Goal: Task Accomplishment & Management: Manage account settings

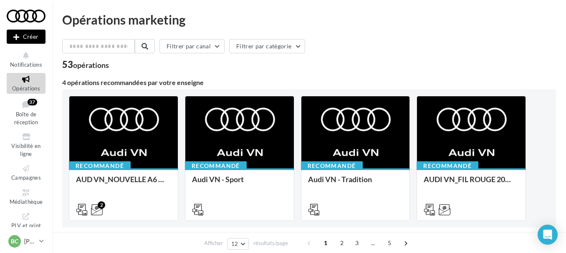
click at [31, 80] on icon at bounding box center [26, 80] width 34 height 10
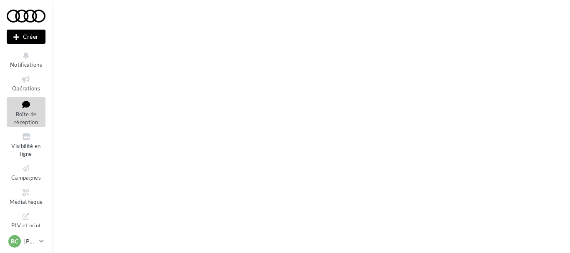
click at [23, 109] on icon at bounding box center [26, 104] width 34 height 11
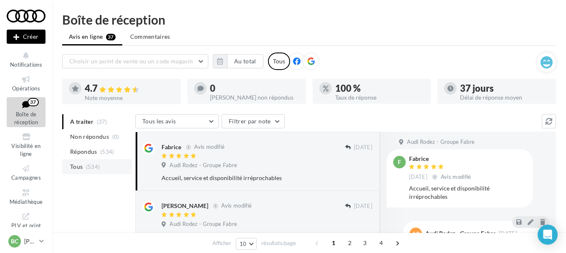
click at [82, 164] on span "Tous" at bounding box center [76, 167] width 13 height 8
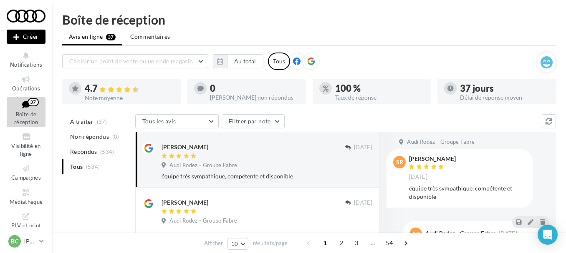
click at [76, 166] on ul "A traiter (37) Non répondus (0) Répondus (534) Tous (534)" at bounding box center [97, 144] width 70 height 60
click at [171, 61] on span "Choisir un point de vente ou un code magasin" at bounding box center [131, 61] width 124 height 7
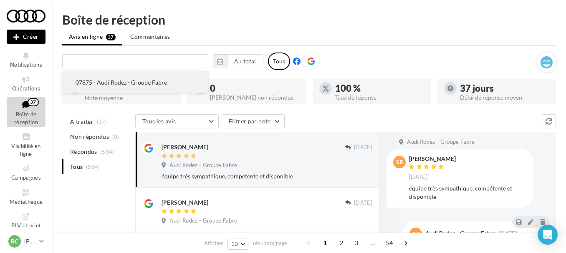
click at [149, 78] on button "07875 - Audi Rodez - Groupe Fabre" at bounding box center [135, 83] width 146 height 22
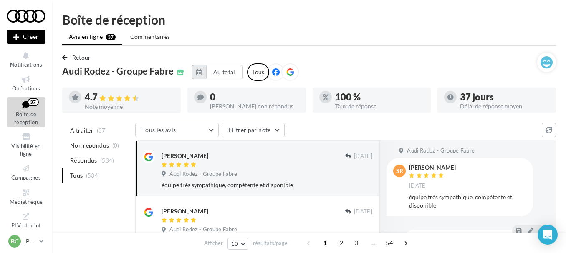
click at [206, 68] on button "button" at bounding box center [199, 72] width 14 height 14
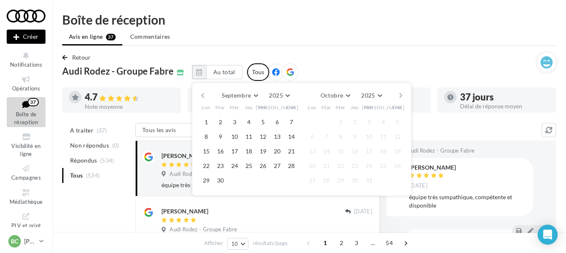
click at [204, 93] on button "button" at bounding box center [202, 96] width 7 height 12
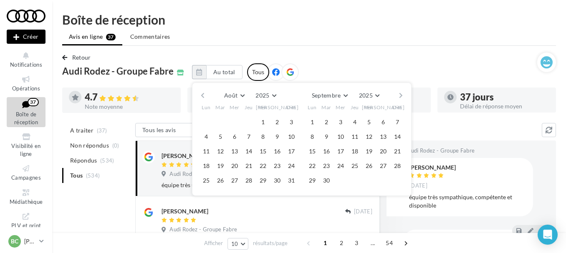
click at [206, 93] on button "button" at bounding box center [202, 96] width 7 height 12
click at [225, 121] on button "1" at bounding box center [220, 122] width 13 height 13
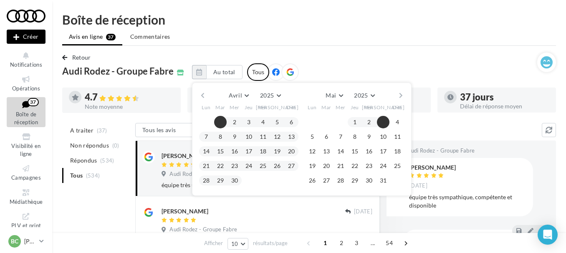
click at [397, 95] on div "Avril Janvier Février Mars Avril Mai Juin Juillet Août Septembre Octobre Novemb…" at bounding box center [301, 96] width 191 height 12
click at [402, 95] on button "button" at bounding box center [400, 96] width 7 height 12
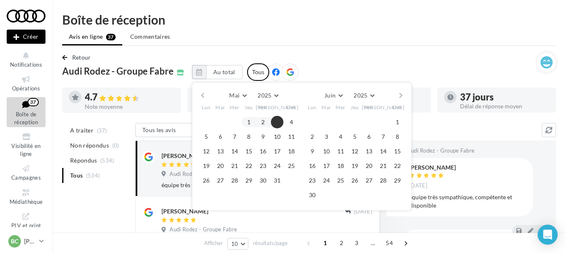
click at [404, 93] on button "button" at bounding box center [400, 96] width 7 height 12
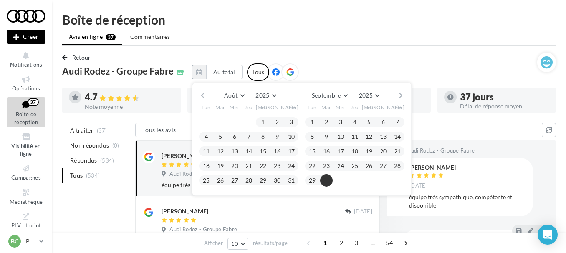
click at [331, 179] on button "30" at bounding box center [326, 180] width 13 height 13
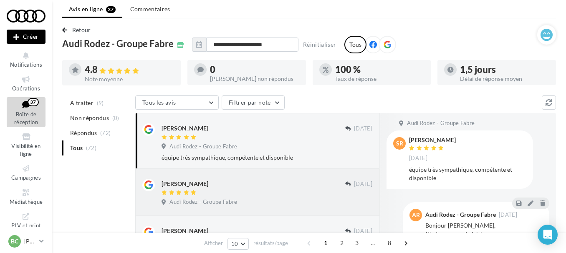
scroll to position [42, 0]
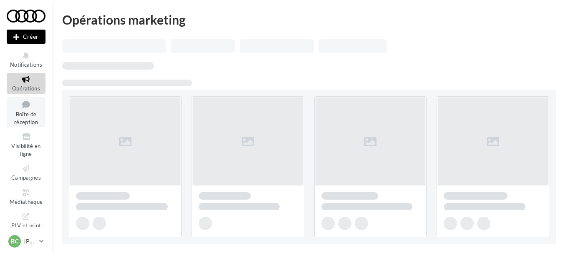
click at [22, 112] on span "Boîte de réception" at bounding box center [26, 118] width 24 height 15
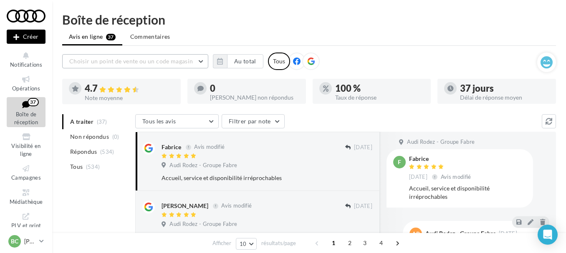
click at [196, 63] on button "Choisir un point de vente ou un code magasin" at bounding box center [135, 61] width 146 height 14
click at [196, 63] on input "text" at bounding box center [135, 61] width 146 height 14
click at [225, 61] on button "button" at bounding box center [220, 61] width 14 height 14
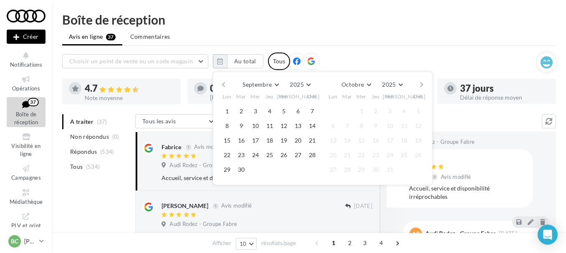
click at [221, 86] on button "button" at bounding box center [223, 85] width 7 height 12
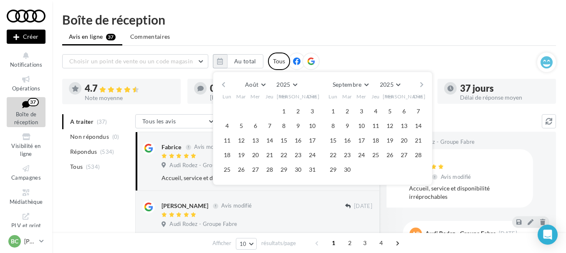
click at [221, 86] on button "button" at bounding box center [223, 85] width 7 height 12
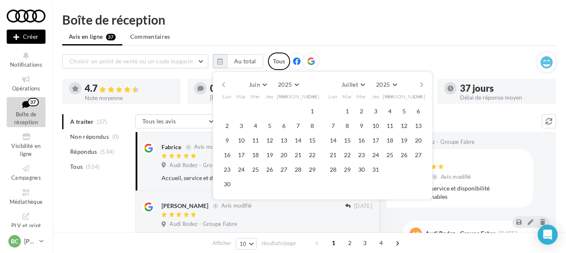
click at [221, 86] on button "button" at bounding box center [223, 85] width 7 height 12
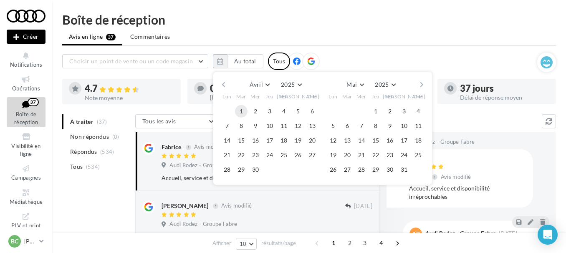
click at [242, 112] on button "1" at bounding box center [241, 111] width 13 height 13
click at [422, 83] on button "button" at bounding box center [421, 85] width 7 height 12
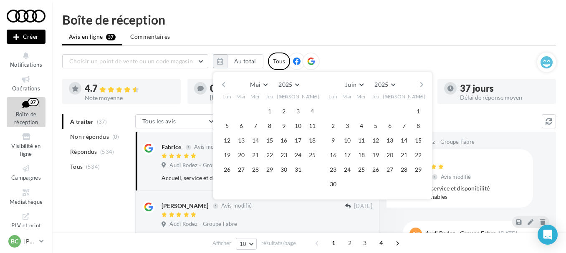
click at [422, 83] on button "button" at bounding box center [421, 85] width 7 height 12
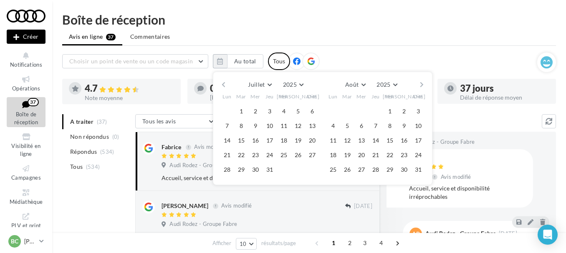
click at [422, 83] on button "button" at bounding box center [421, 85] width 7 height 12
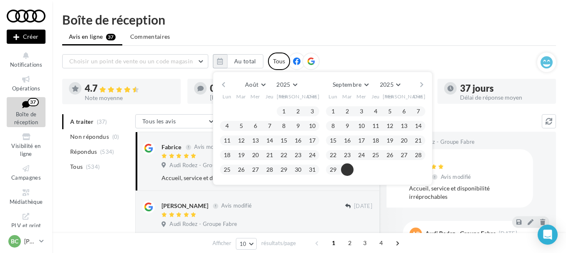
click at [346, 168] on button "30" at bounding box center [347, 170] width 13 height 13
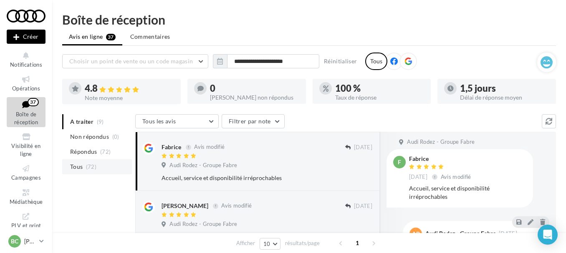
click at [75, 168] on span "Tous" at bounding box center [76, 167] width 13 height 8
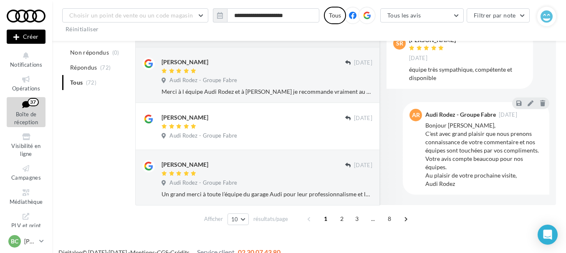
scroll to position [483, 0]
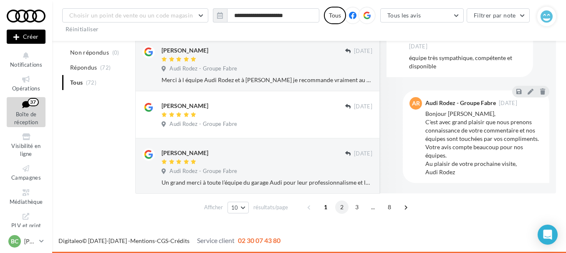
click at [338, 210] on span "2" at bounding box center [341, 207] width 13 height 13
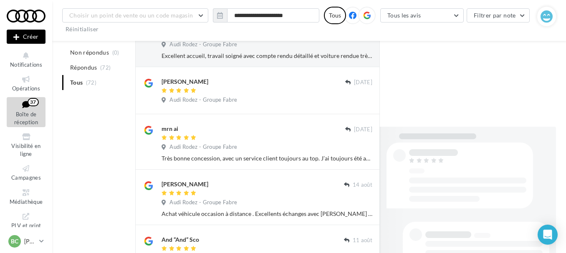
scroll to position [475, 0]
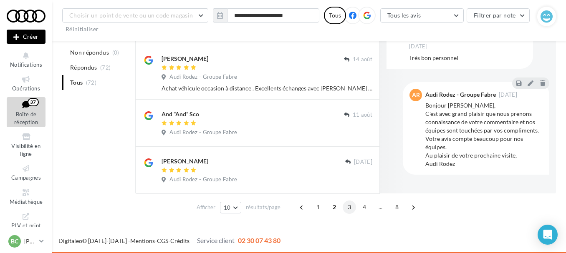
click at [344, 207] on span "3" at bounding box center [349, 207] width 13 height 13
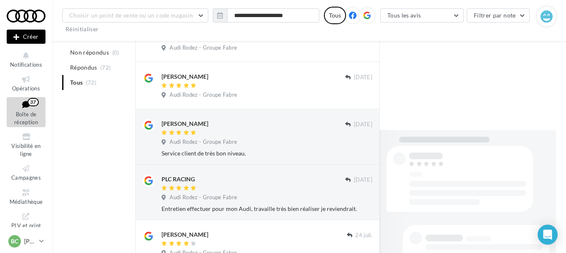
scroll to position [478, 0]
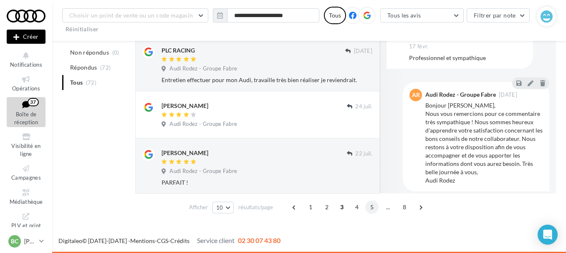
click at [369, 207] on span "5" at bounding box center [371, 207] width 13 height 13
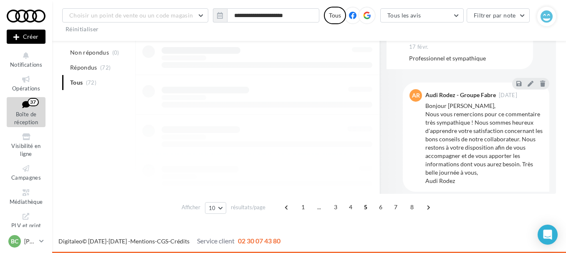
scroll to position [483, 0]
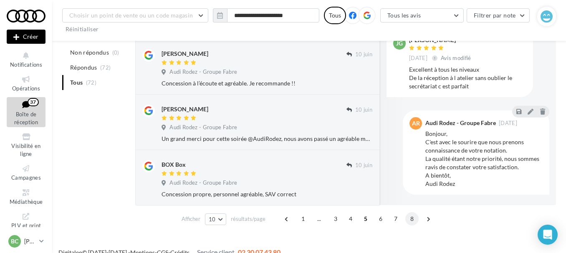
click at [409, 217] on span "8" at bounding box center [411, 218] width 13 height 13
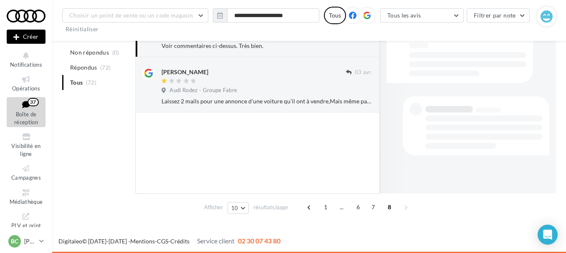
scroll to position [145, 0]
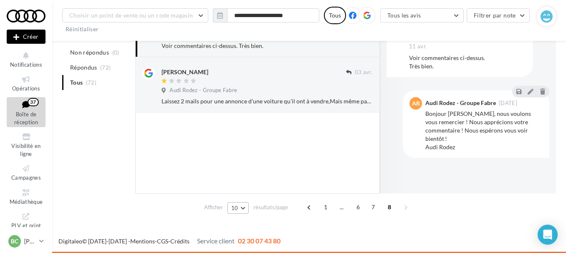
click at [244, 210] on button "10" at bounding box center [237, 208] width 21 height 12
click at [239, 191] on span "50" at bounding box center [237, 192] width 7 height 7
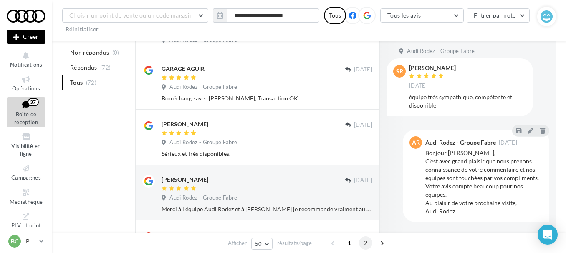
click at [366, 244] on span "2" at bounding box center [365, 243] width 13 height 13
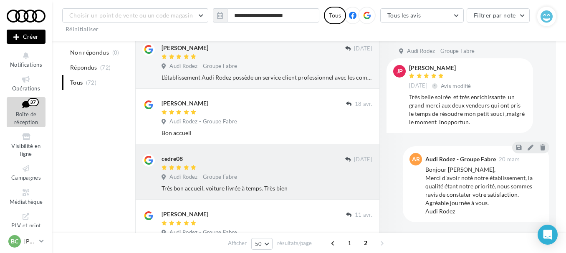
scroll to position [1021, 0]
